Goal: Task Accomplishment & Management: Use online tool/utility

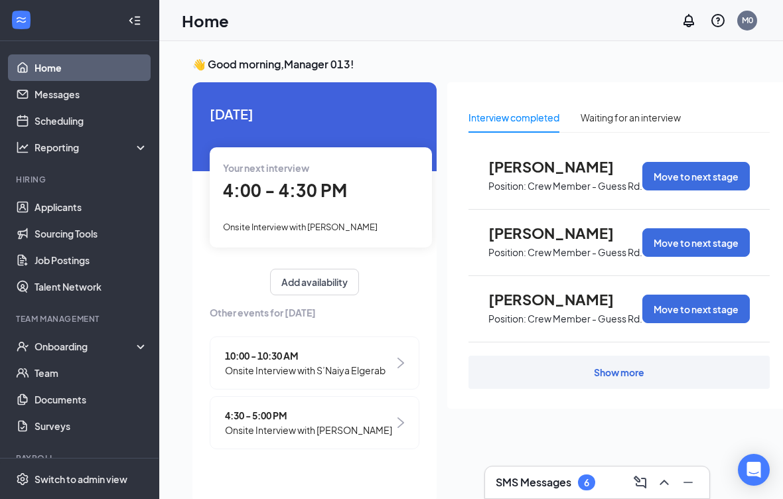
click at [625, 370] on div "Show more" at bounding box center [619, 372] width 50 height 13
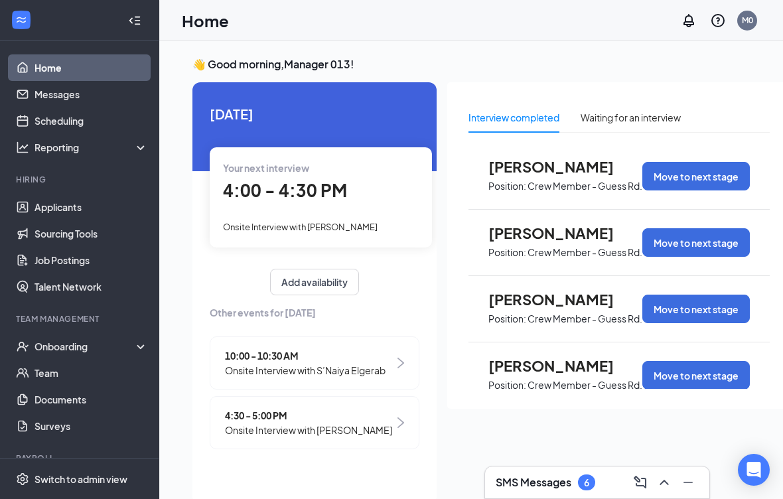
click at [540, 64] on h3 "👋 Good morning, Manager 013 !" at bounding box center [491, 64] width 599 height 15
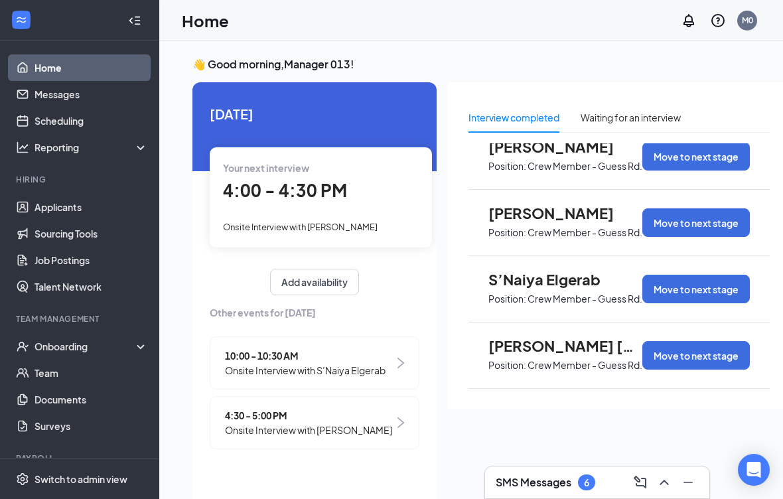
scroll to position [949, 0]
click at [698, 284] on button "Move to next stage" at bounding box center [697, 289] width 108 height 29
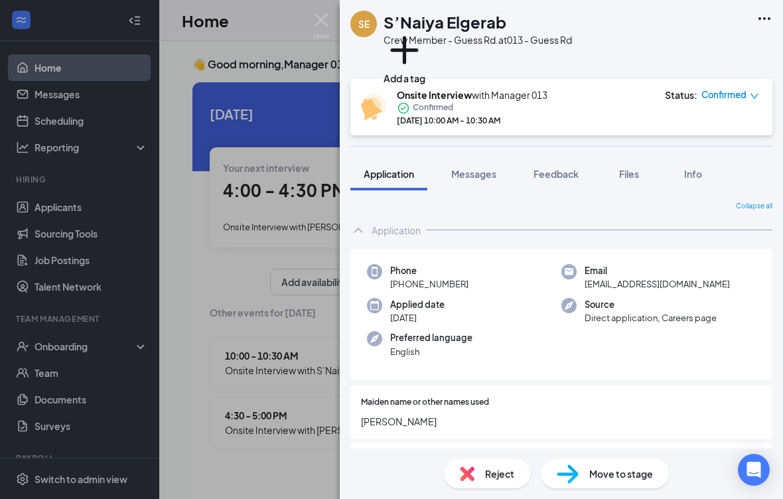
click at [729, 86] on div "Onsite Interview with Manager 013 Confirmed Sep 16, 10:00 AM - 10:30 AM Status …" at bounding box center [561, 107] width 422 height 56
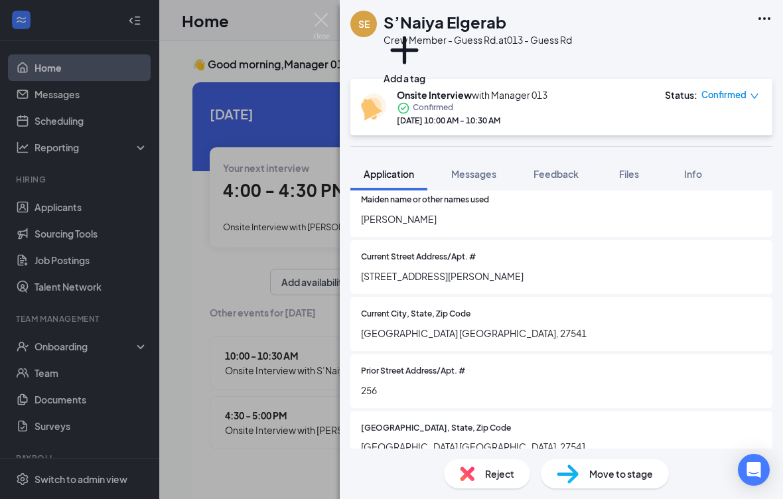
scroll to position [203, 0]
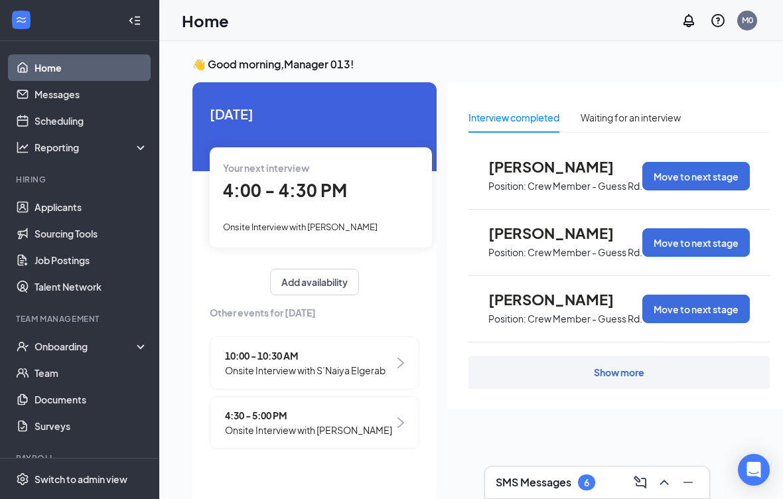
click at [638, 370] on div "Show more" at bounding box center [619, 372] width 50 height 13
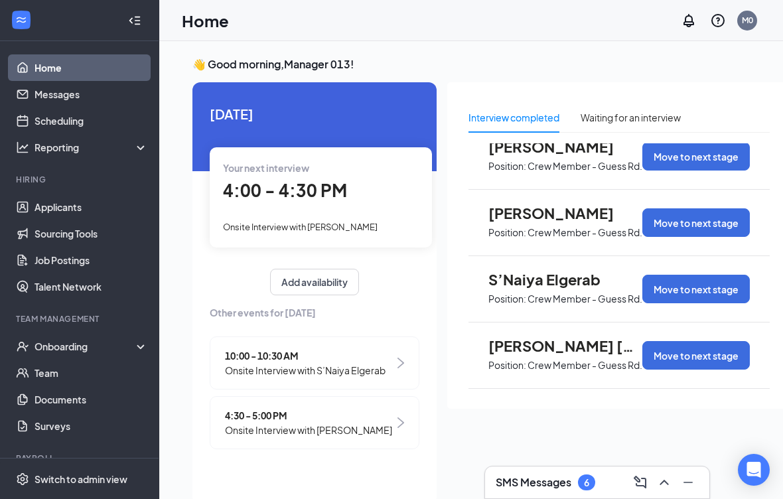
scroll to position [949, 0]
click at [637, 112] on div "Waiting for an interview" at bounding box center [631, 117] width 100 height 15
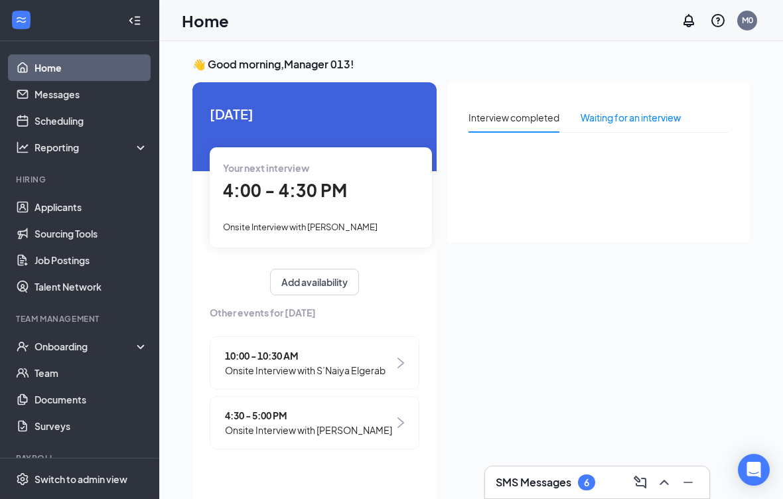
scroll to position [0, 0]
click at [644, 114] on div "Waiting for an interview" at bounding box center [631, 117] width 100 height 15
click at [537, 116] on div "Interview completed" at bounding box center [514, 117] width 91 height 15
